Goal: Information Seeking & Learning: Learn about a topic

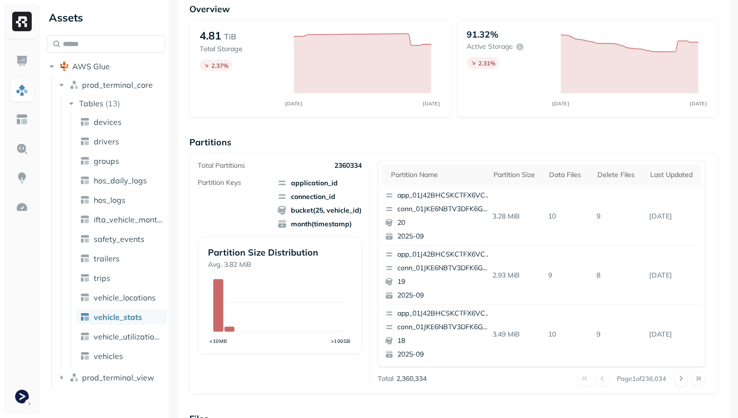
scroll to position [19, 0]
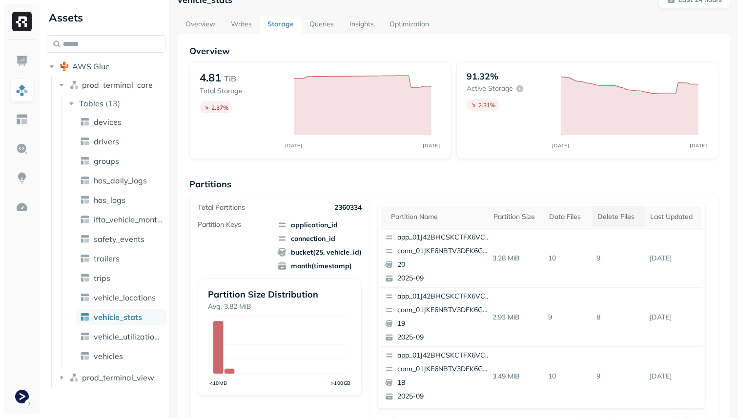
click at [621, 215] on div "Delete Files" at bounding box center [618, 216] width 43 height 9
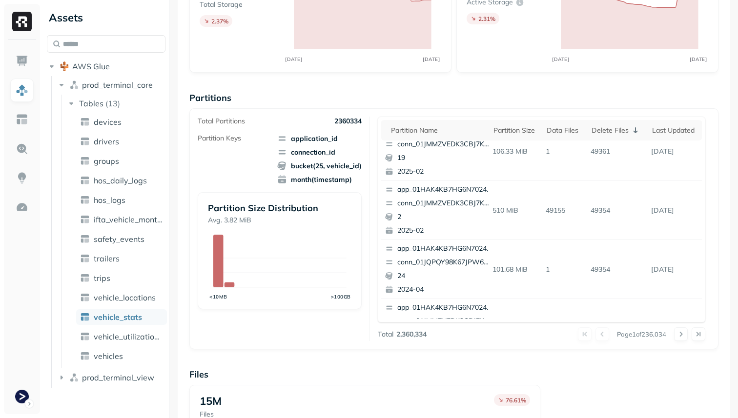
scroll to position [411, 0]
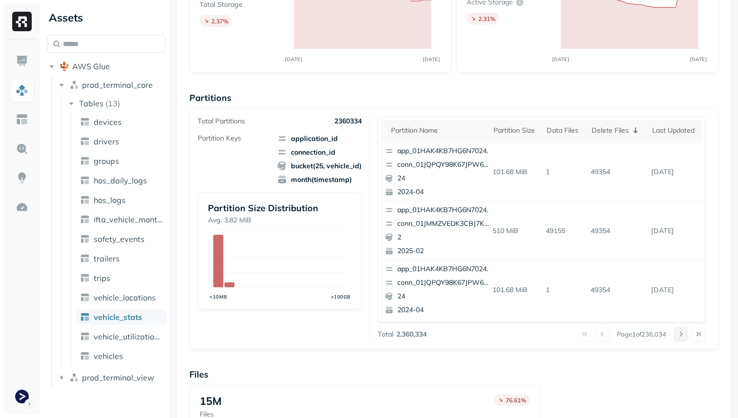
click at [678, 333] on button at bounding box center [681, 334] width 14 height 14
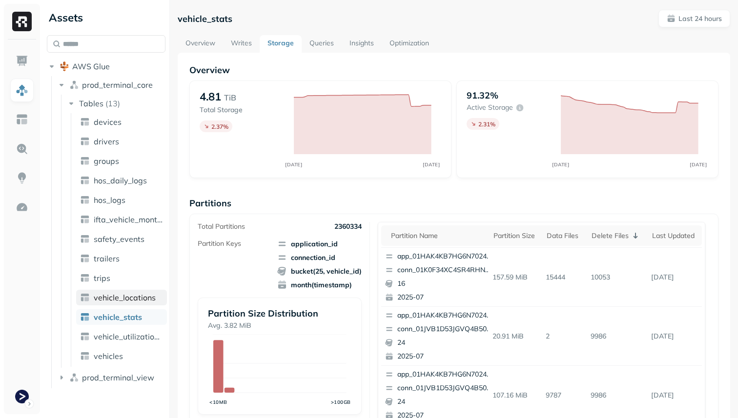
click at [146, 294] on span "vehicle_locations" at bounding box center [125, 298] width 62 height 10
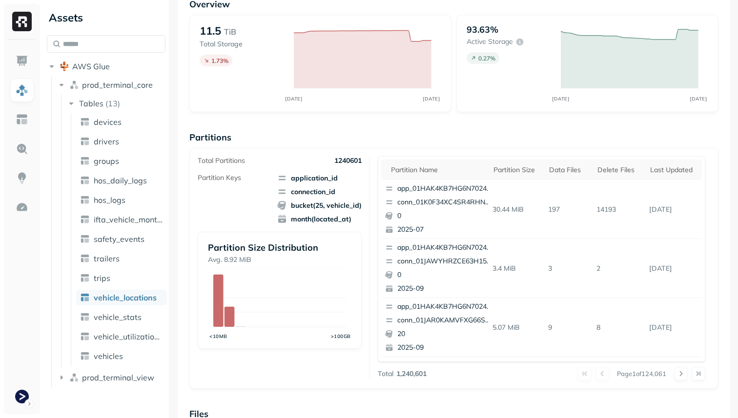
scroll to position [102, 0]
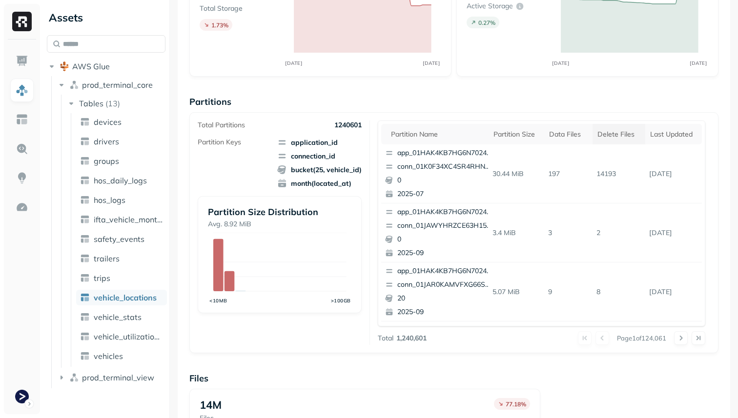
click at [618, 143] on th "Delete Files" at bounding box center [618, 134] width 53 height 20
click at [621, 138] on div "Delete Files" at bounding box center [617, 134] width 51 height 12
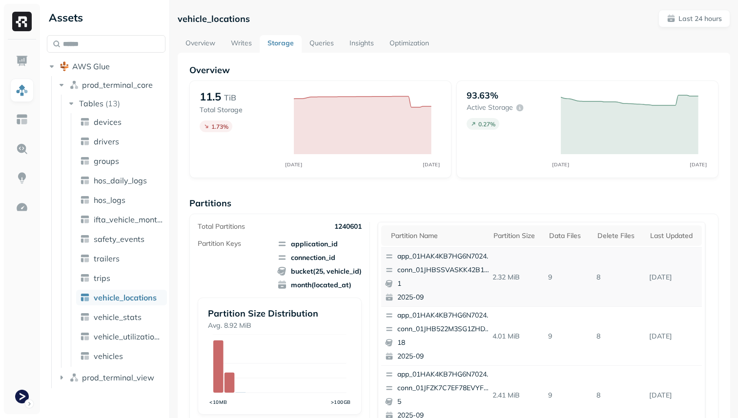
scroll to position [0, 0]
click at [615, 237] on div "Delete Files" at bounding box center [618, 235] width 43 height 9
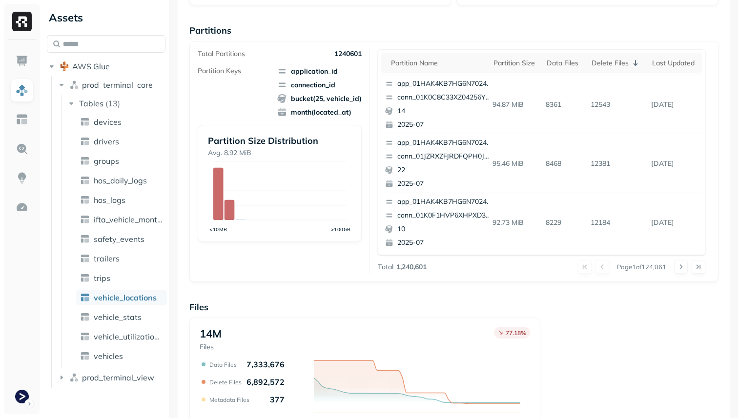
scroll to position [210, 0]
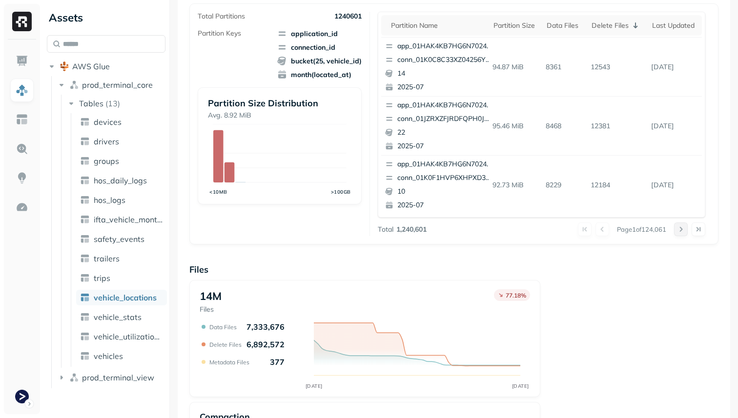
click at [677, 233] on button at bounding box center [681, 230] width 14 height 14
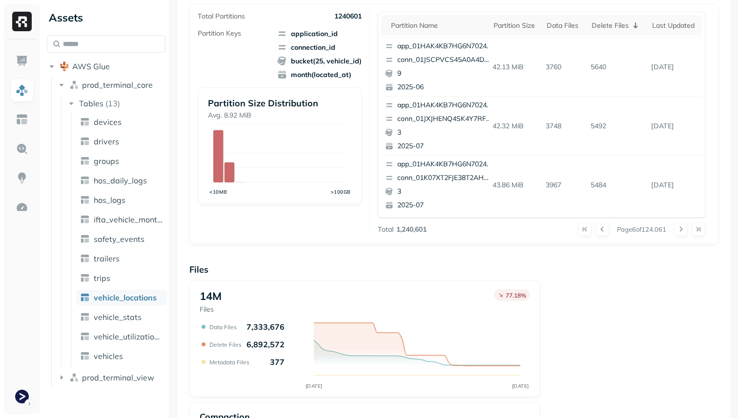
click at [677, 233] on button at bounding box center [681, 230] width 14 height 14
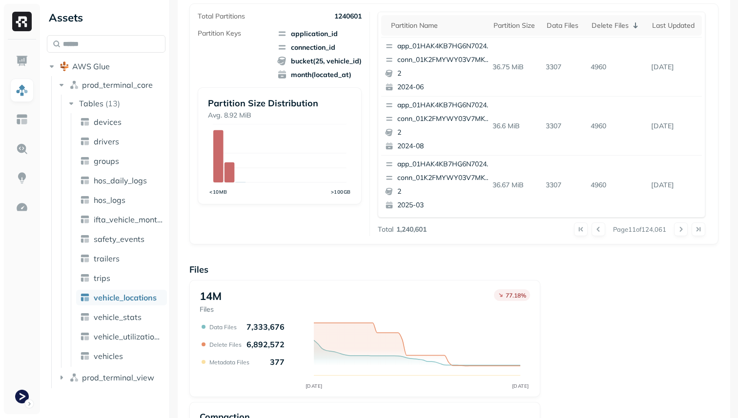
click at [677, 233] on button at bounding box center [681, 230] width 14 height 14
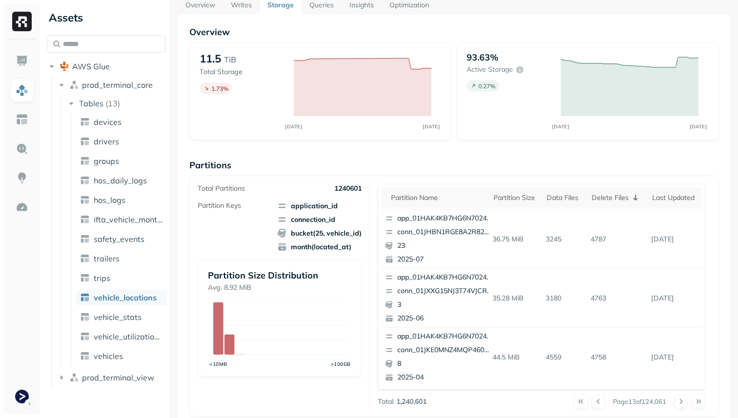
scroll to position [39, 0]
click at [691, 197] on div "Last updated" at bounding box center [674, 196] width 44 height 9
click at [691, 197] on icon at bounding box center [690, 197] width 4 height 6
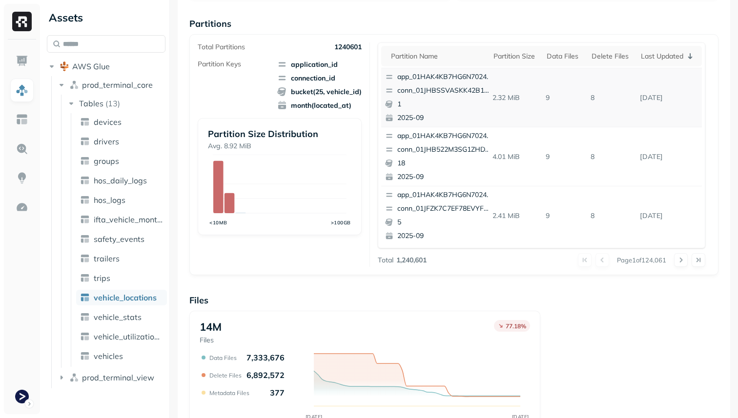
scroll to position [172, 0]
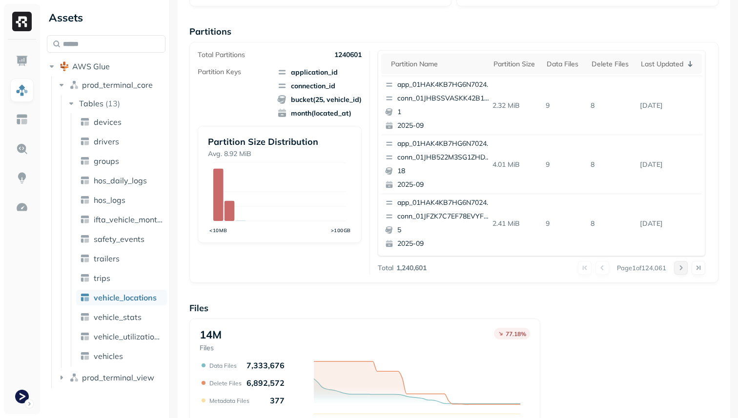
click at [680, 266] on button at bounding box center [681, 268] width 14 height 14
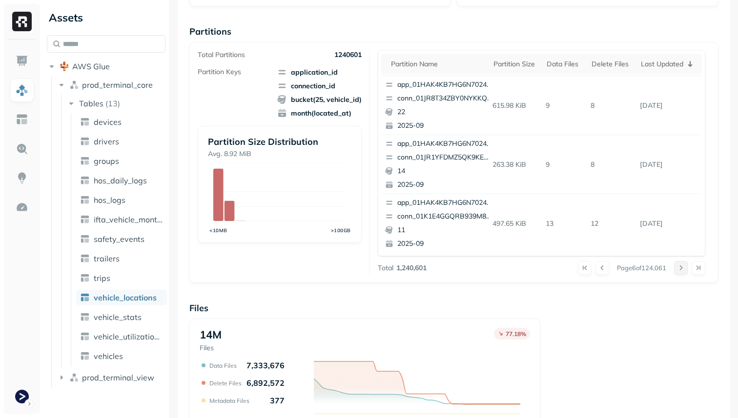
click at [680, 266] on button at bounding box center [681, 268] width 14 height 14
click at [680, 266] on div at bounding box center [689, 268] width 31 height 14
click at [680, 266] on button at bounding box center [681, 268] width 14 height 14
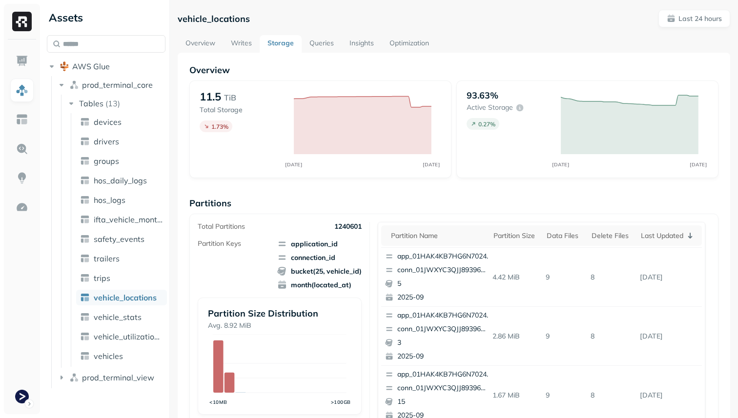
click at [206, 47] on link "Overview" at bounding box center [200, 44] width 45 height 18
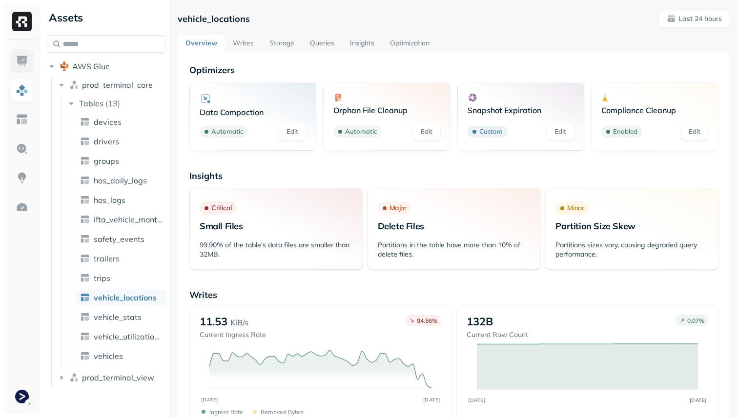
click at [21, 54] on link at bounding box center [21, 60] width 23 height 23
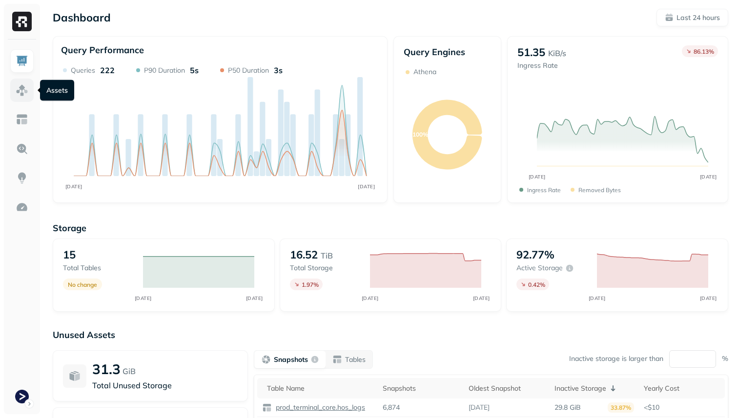
click at [18, 85] on img at bounding box center [22, 90] width 13 height 13
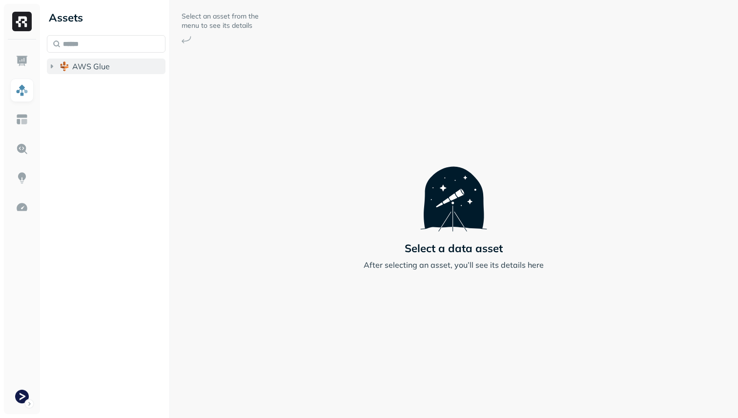
click at [75, 67] on span "AWS Glue" at bounding box center [91, 66] width 38 height 10
click at [93, 97] on button "prod_terminal_view" at bounding box center [111, 105] width 109 height 16
click at [93, 93] on li "prod_terminal_core" at bounding box center [111, 86] width 109 height 18
click at [93, 86] on span "prod_terminal_core" at bounding box center [117, 85] width 71 height 10
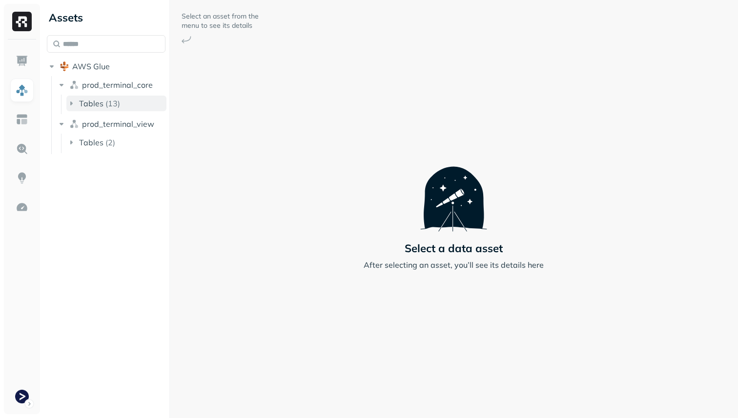
click at [93, 98] on button "Tables ( 13 )" at bounding box center [116, 104] width 100 height 16
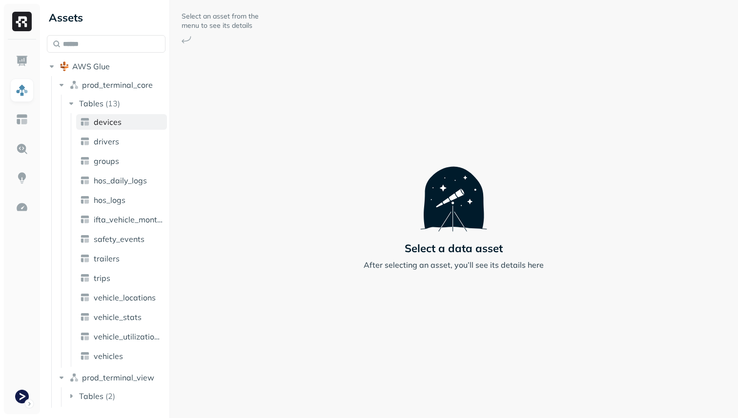
click at [98, 118] on span "devices" at bounding box center [108, 122] width 28 height 10
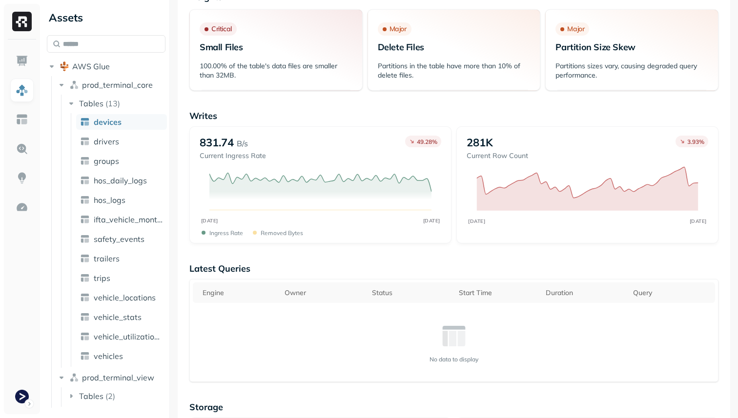
scroll to position [180, 0]
click at [136, 288] on ul "devices drivers groups hos_daily_logs hos_logs ifta_vehicle_months safety_event…" at bounding box center [119, 240] width 96 height 254
click at [136, 290] on link "vehicle_locations" at bounding box center [121, 298] width 91 height 16
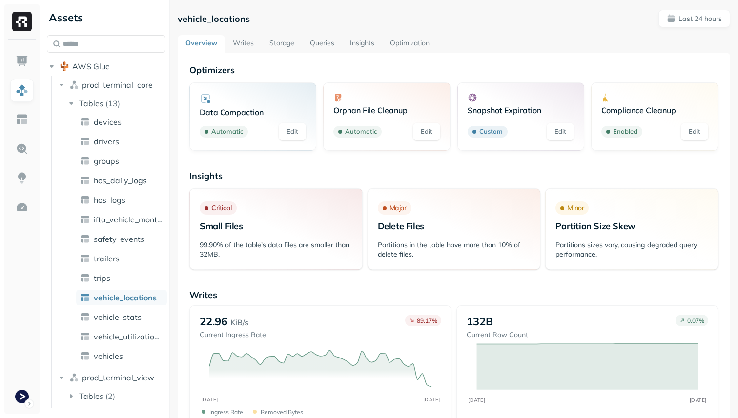
click at [239, 44] on link "Writes" at bounding box center [243, 44] width 37 height 18
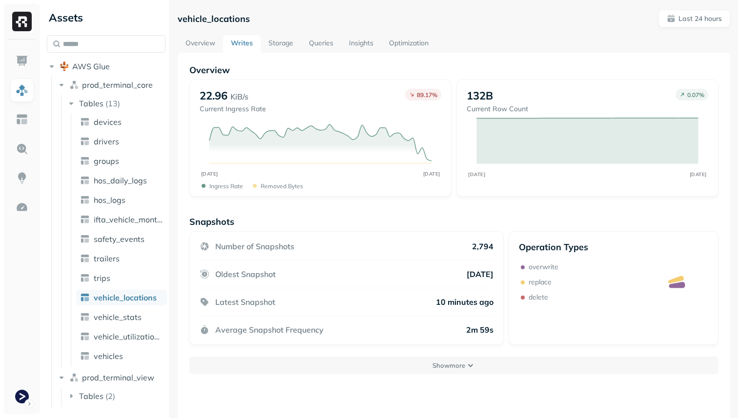
click at [279, 45] on link "Storage" at bounding box center [281, 44] width 41 height 18
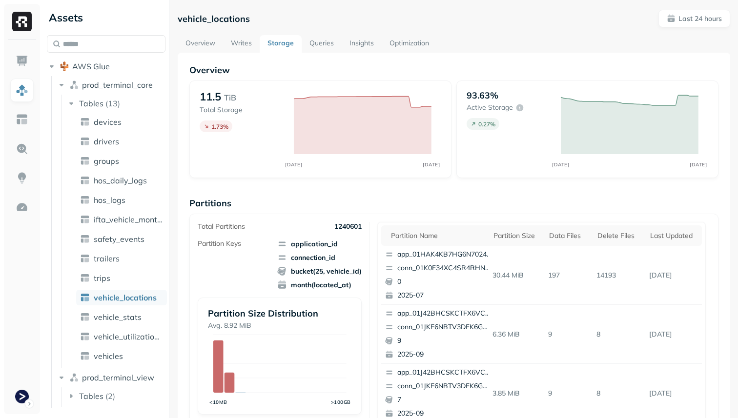
click at [248, 46] on link "Writes" at bounding box center [241, 44] width 37 height 18
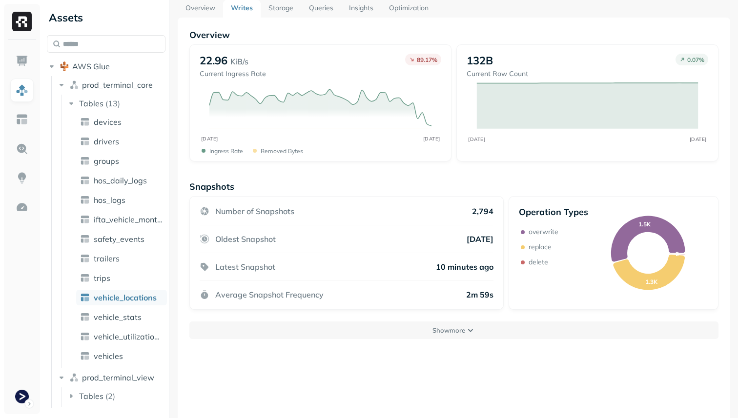
scroll to position [53, 0]
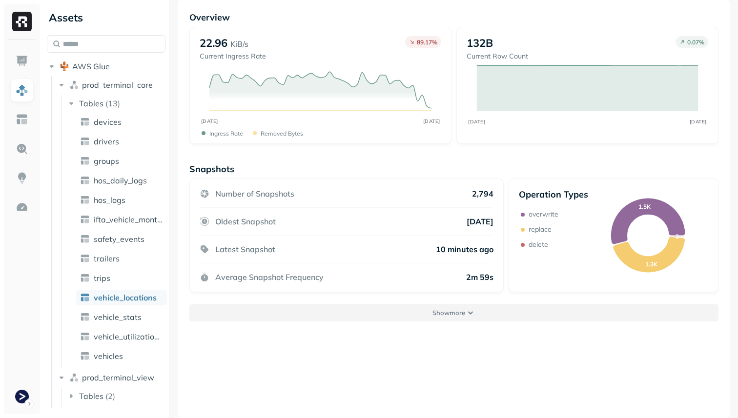
click at [509, 311] on button "Show more" at bounding box center [453, 313] width 529 height 18
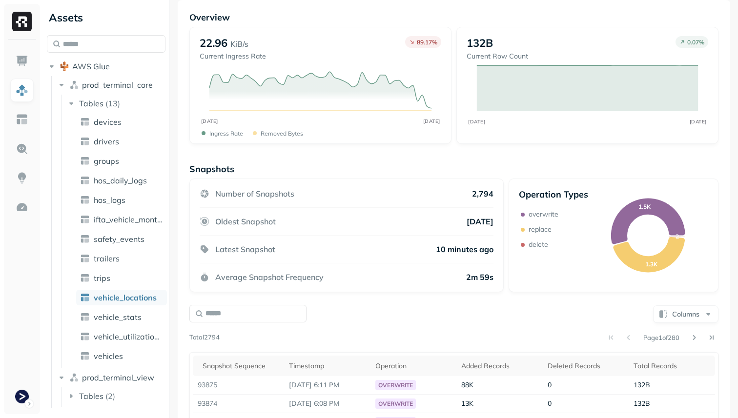
scroll to position [235, 0]
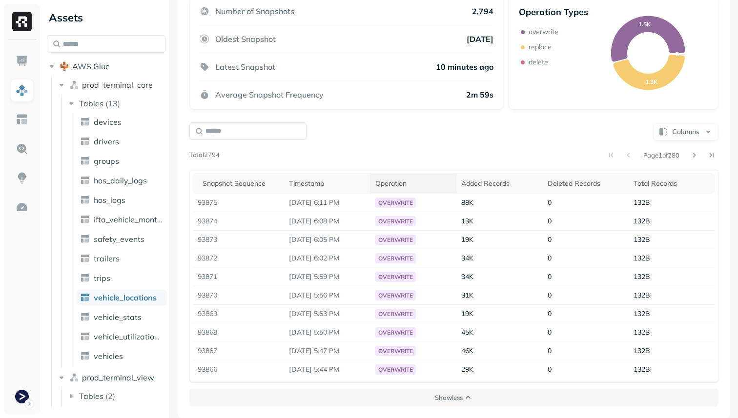
click at [406, 189] on th "Operation" at bounding box center [413, 183] width 86 height 20
click at [370, 210] on td "Sep 13, 2025 10:05 PM" at bounding box center [327, 203] width 86 height 19
click at [415, 184] on div "Operation" at bounding box center [413, 184] width 77 height 12
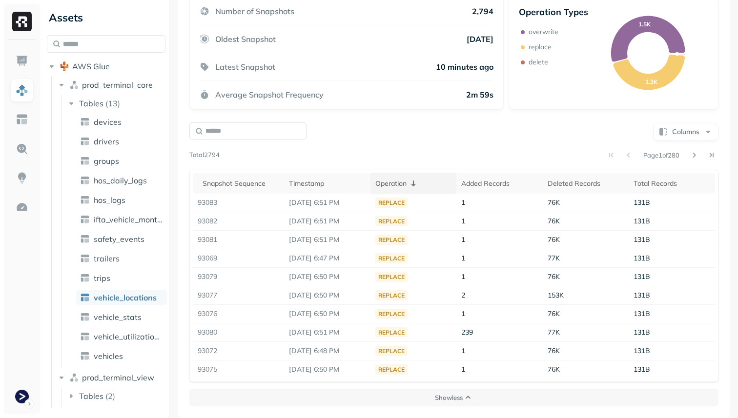
click at [415, 184] on icon at bounding box center [414, 184] width 12 height 12
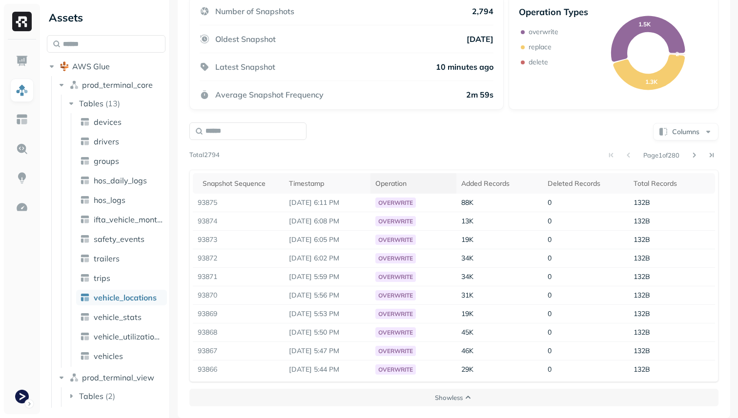
click at [415, 184] on div "Operation" at bounding box center [413, 183] width 77 height 9
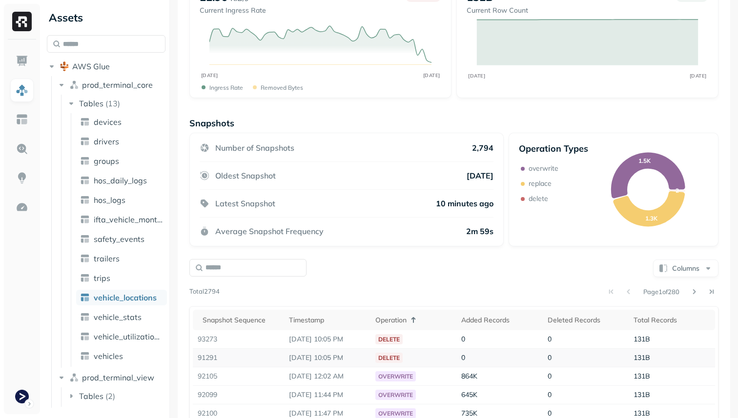
scroll to position [0, 0]
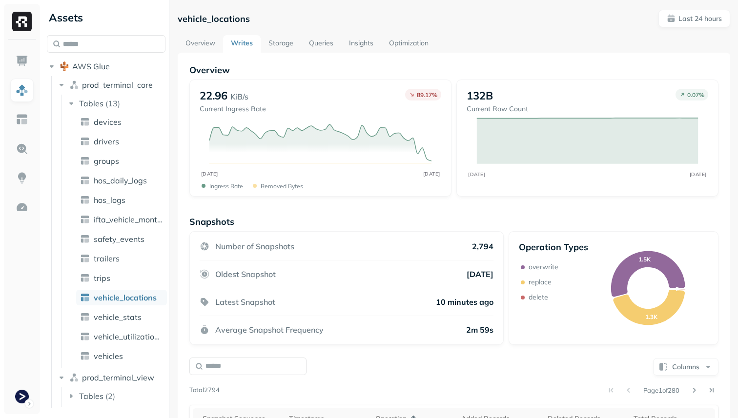
click at [203, 49] on link "Overview" at bounding box center [200, 44] width 45 height 18
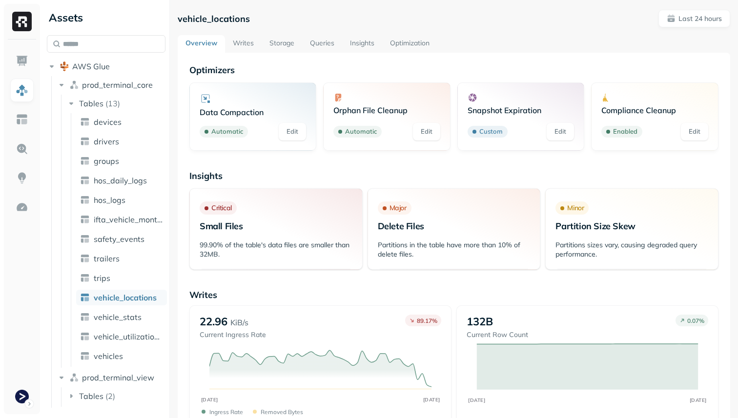
click at [251, 48] on link "Writes" at bounding box center [243, 44] width 37 height 18
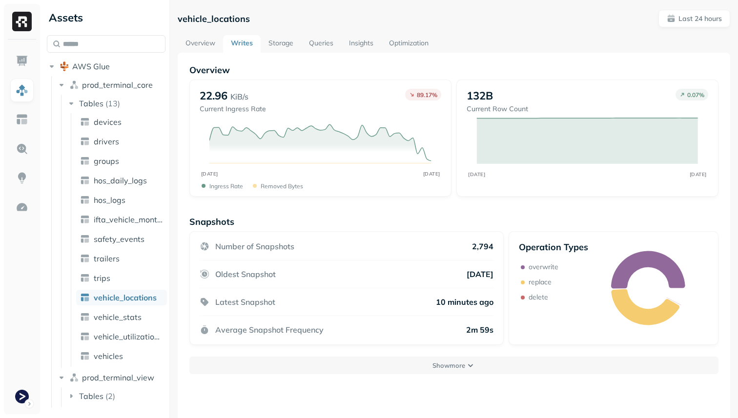
click at [285, 42] on link "Storage" at bounding box center [281, 44] width 41 height 18
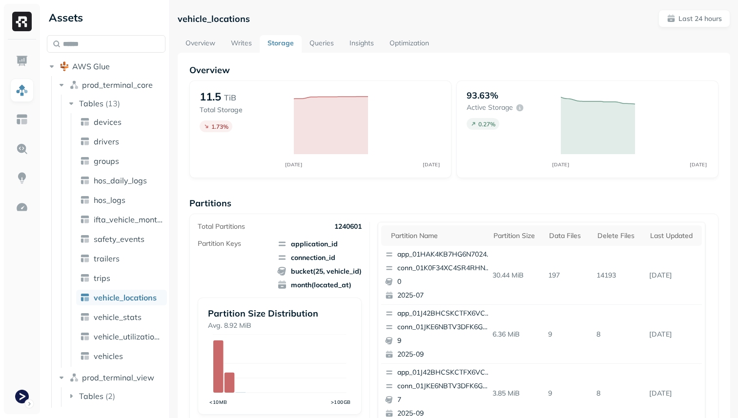
click at [370, 44] on link "Insights" at bounding box center [362, 44] width 40 height 18
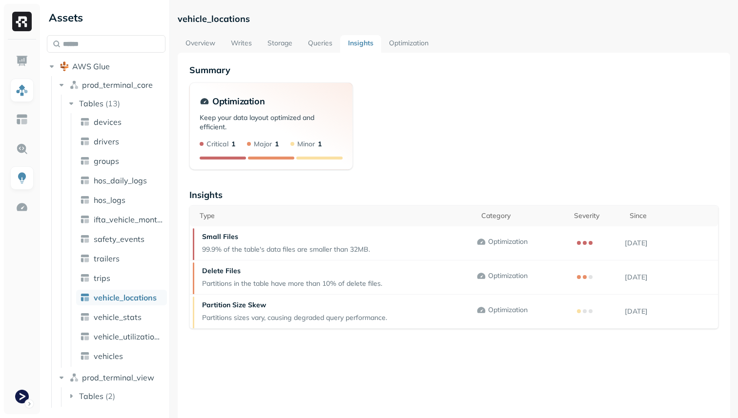
click at [398, 44] on link "Optimization" at bounding box center [408, 44] width 55 height 18
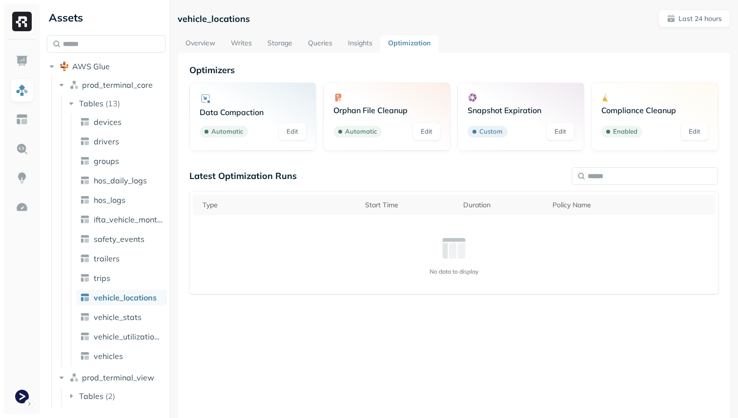
click at [280, 45] on link "Storage" at bounding box center [280, 44] width 41 height 18
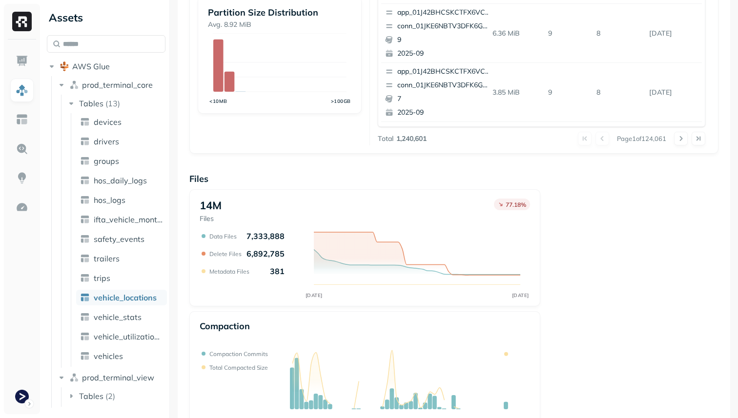
scroll to position [290, 0]
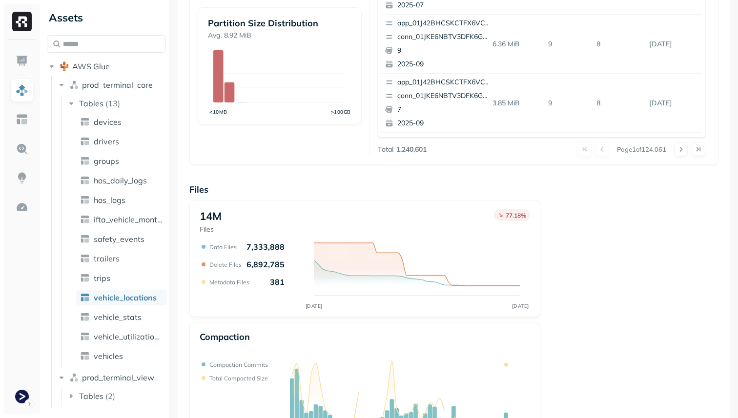
click at [126, 327] on ul "devices drivers groups hos_daily_logs hos_logs ifta_vehicle_months safety_event…" at bounding box center [119, 240] width 96 height 254
click at [126, 317] on span "vehicle_stats" at bounding box center [118, 317] width 48 height 10
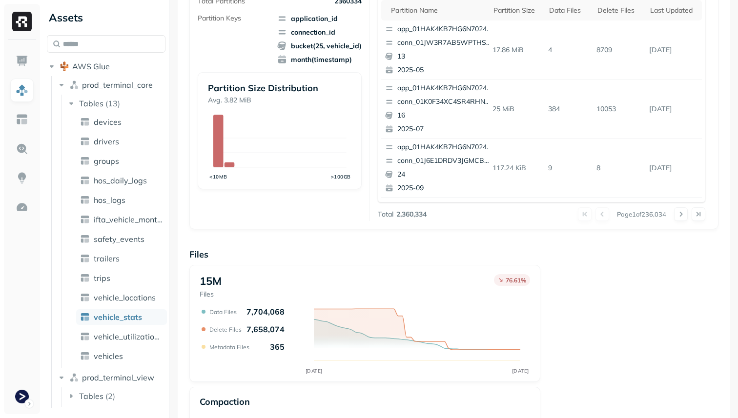
scroll to position [328, 0]
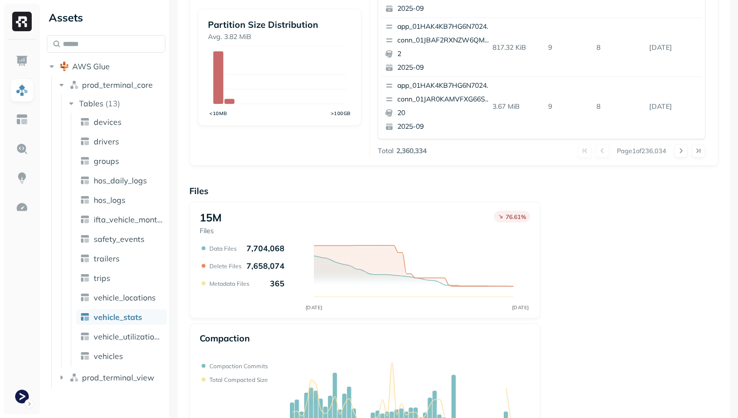
scroll to position [328, 0]
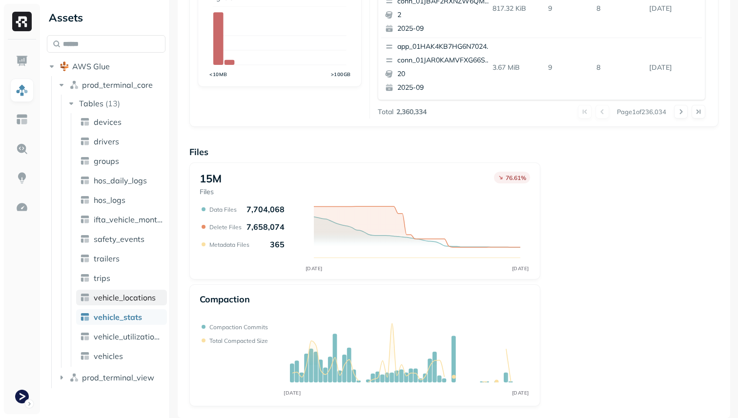
click at [134, 300] on span "vehicle_locations" at bounding box center [125, 298] width 62 height 10
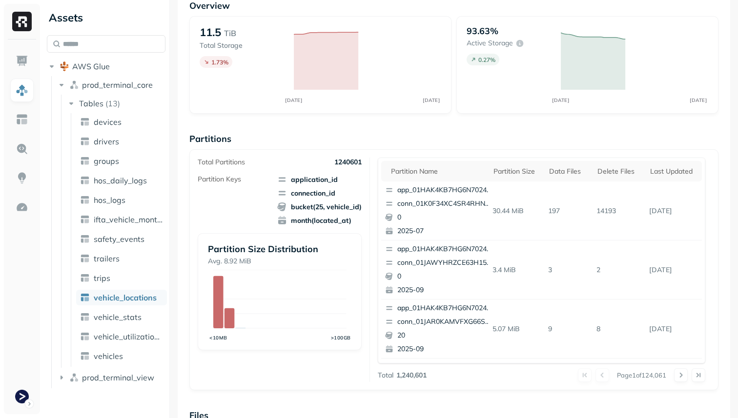
scroll to position [328, 0]
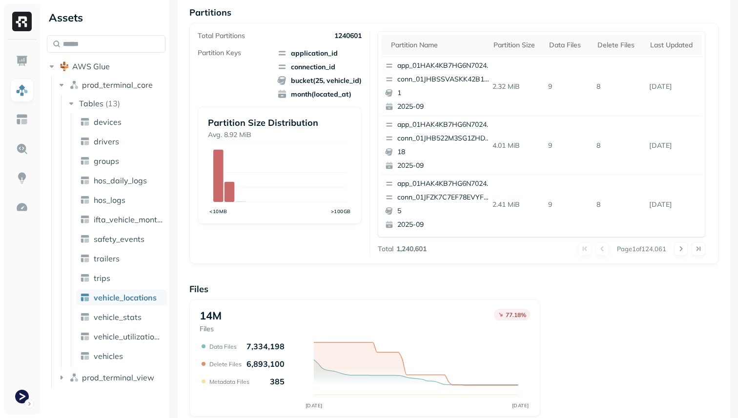
scroll to position [328, 0]
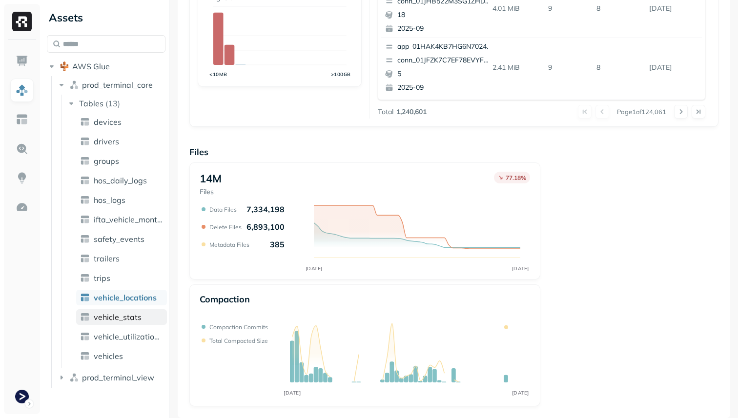
click at [138, 324] on link "vehicle_stats" at bounding box center [121, 317] width 91 height 16
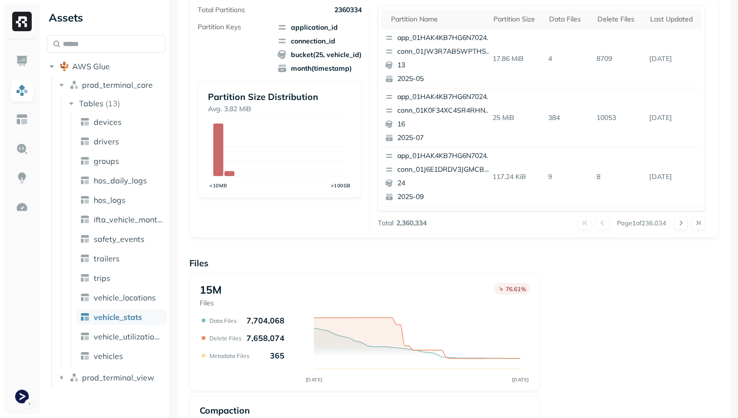
scroll to position [328, 0]
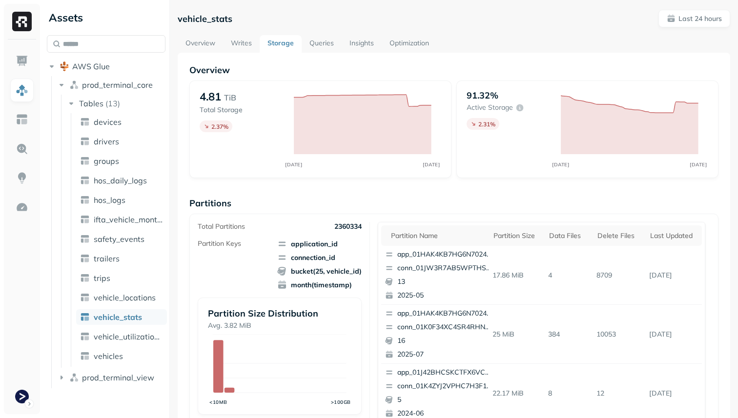
scroll to position [328, 0]
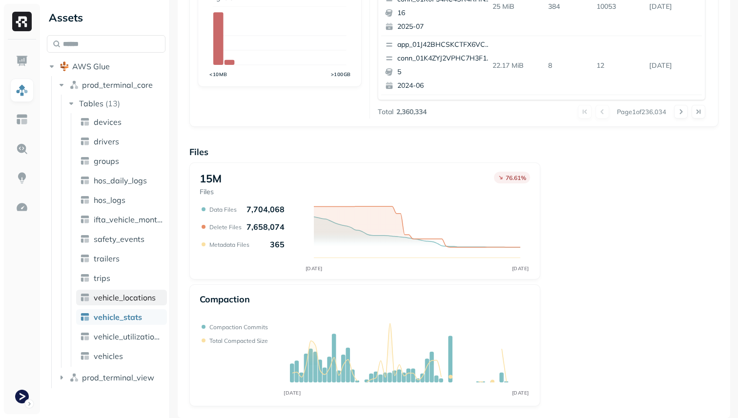
click at [146, 300] on span "vehicle_locations" at bounding box center [125, 298] width 62 height 10
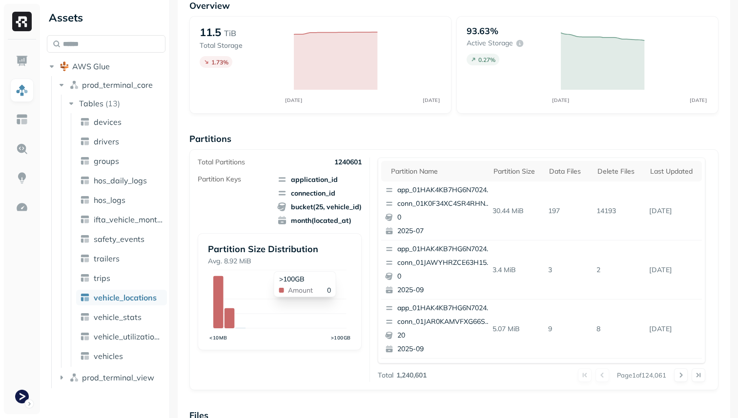
scroll to position [328, 0]
